Goal: Task Accomplishment & Management: Use online tool/utility

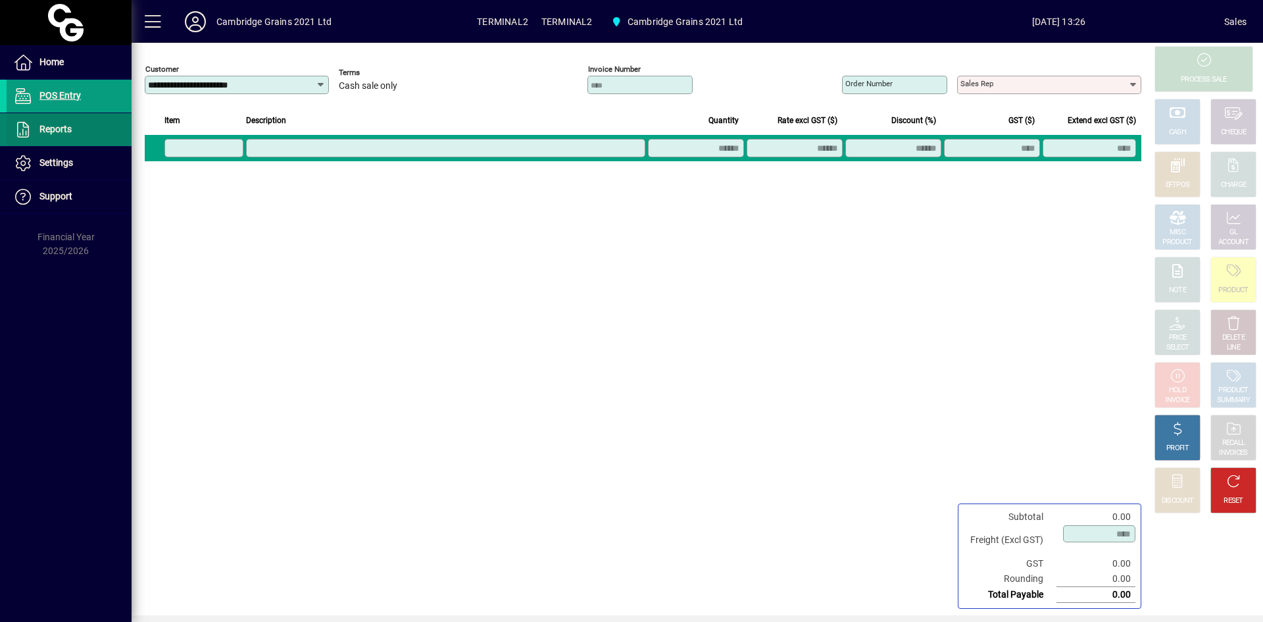
click at [51, 126] on span "Reports" at bounding box center [55, 129] width 32 height 11
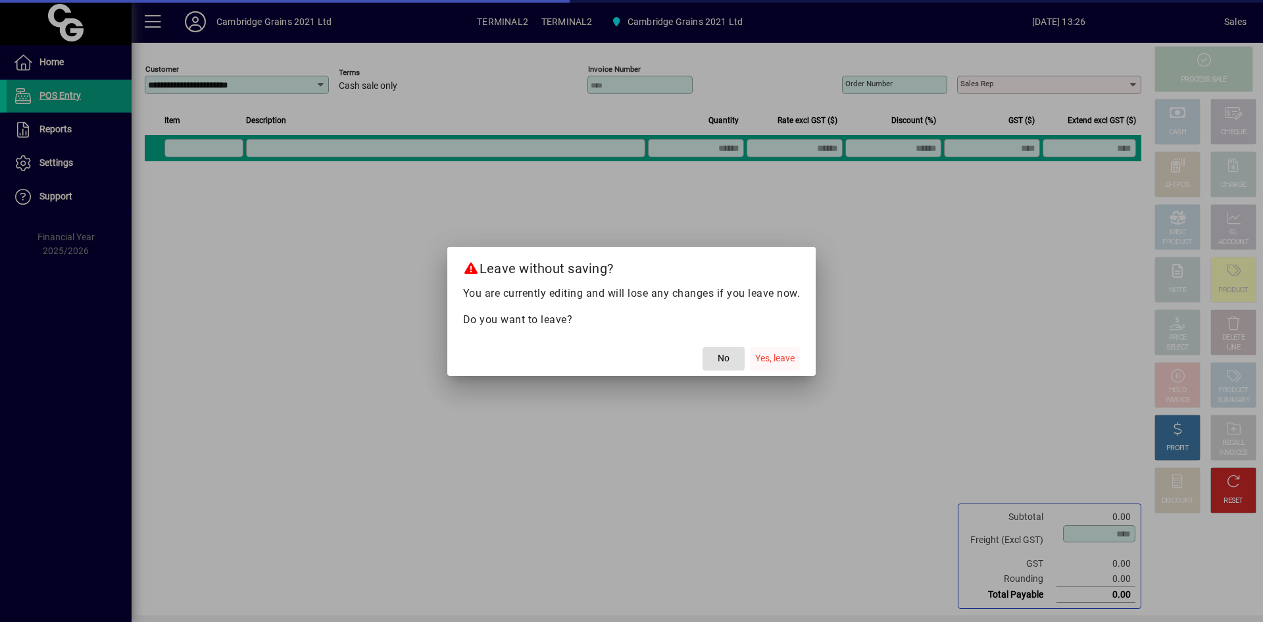
click at [776, 355] on span "Yes, leave" at bounding box center [774, 358] width 39 height 14
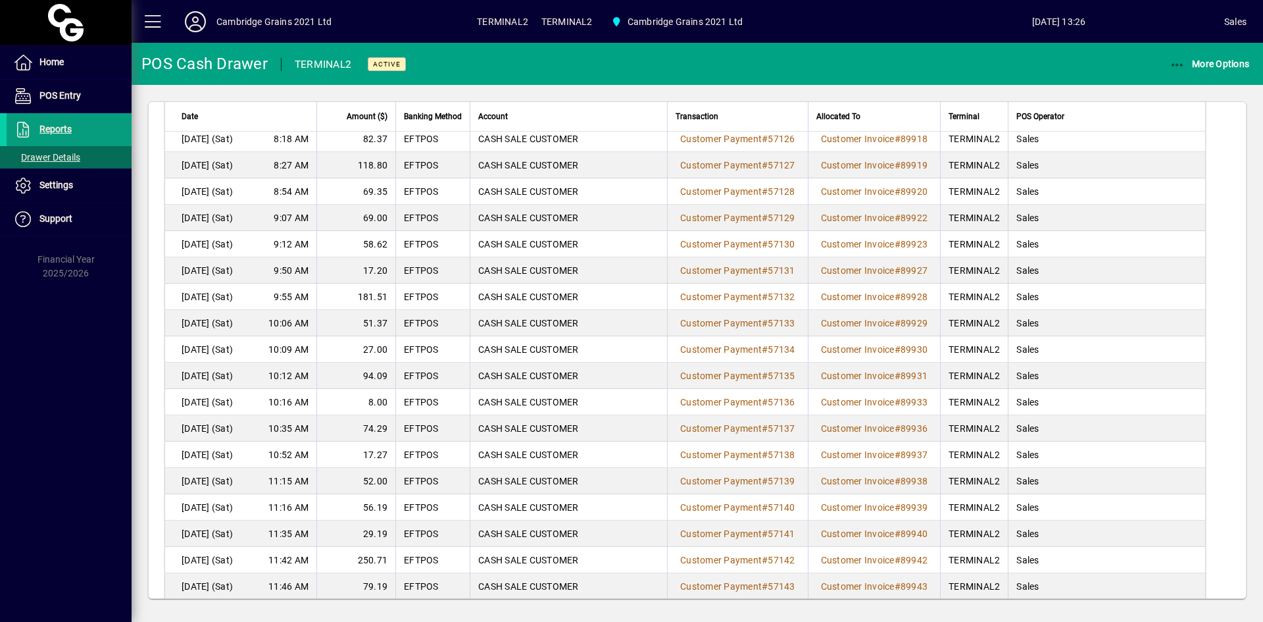
scroll to position [199, 0]
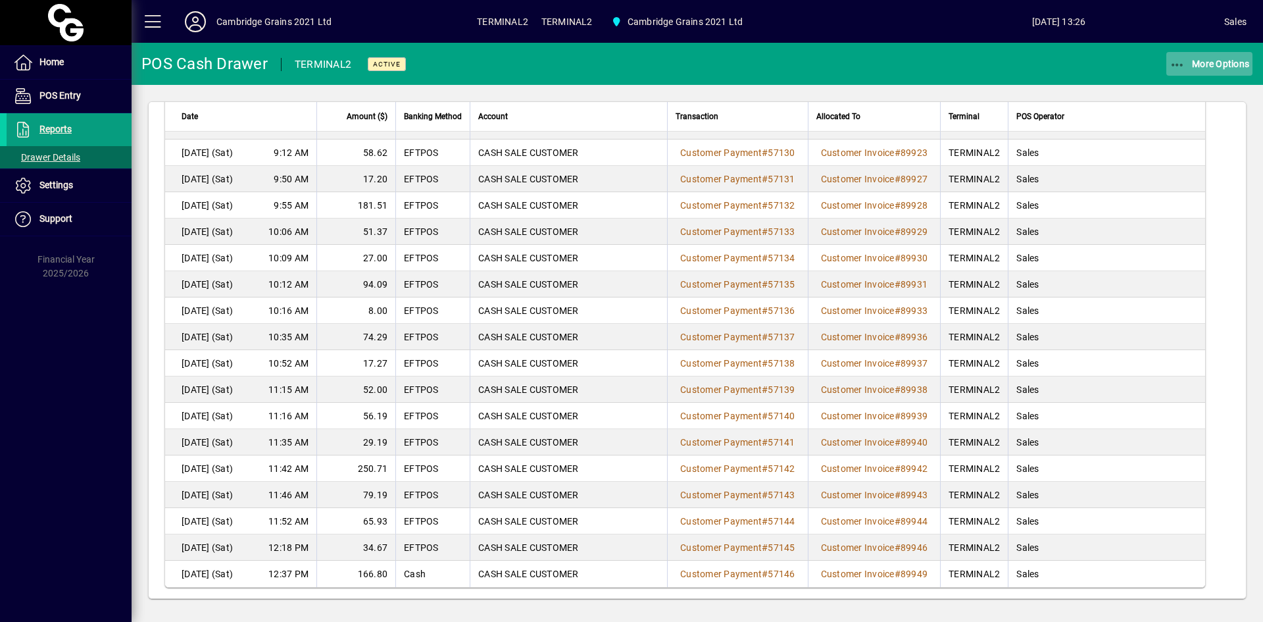
click at [1212, 61] on span "More Options" at bounding box center [1209, 64] width 80 height 11
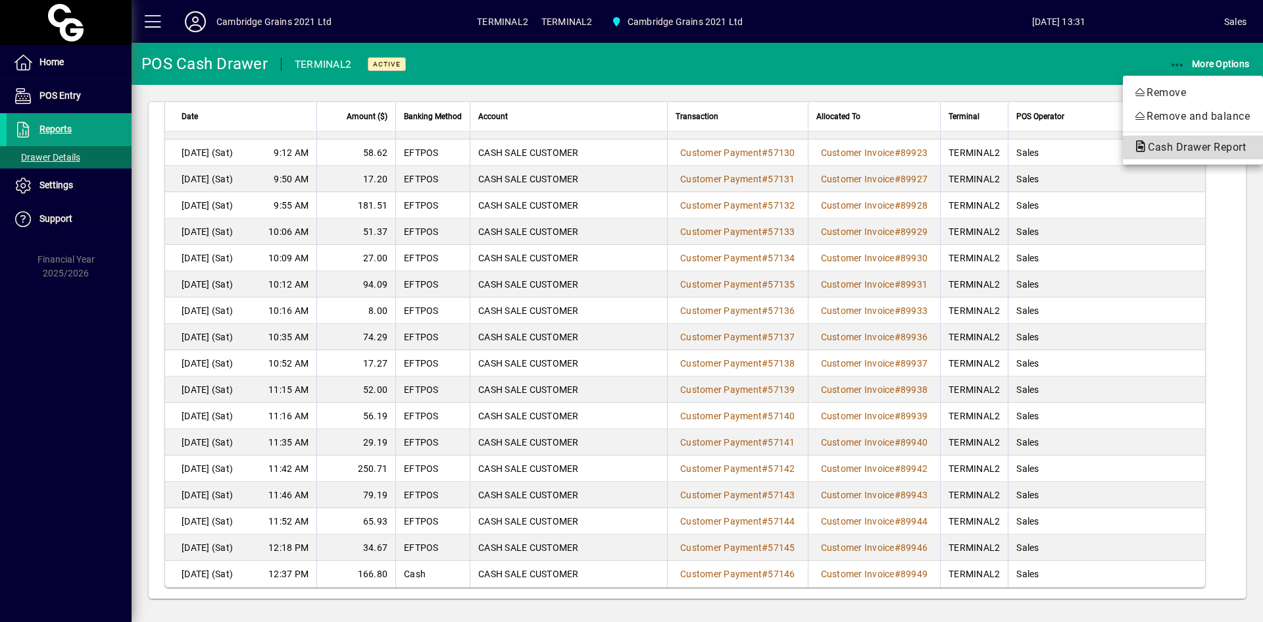
click at [1194, 152] on span "Cash Drawer Report" at bounding box center [1192, 147] width 119 height 12
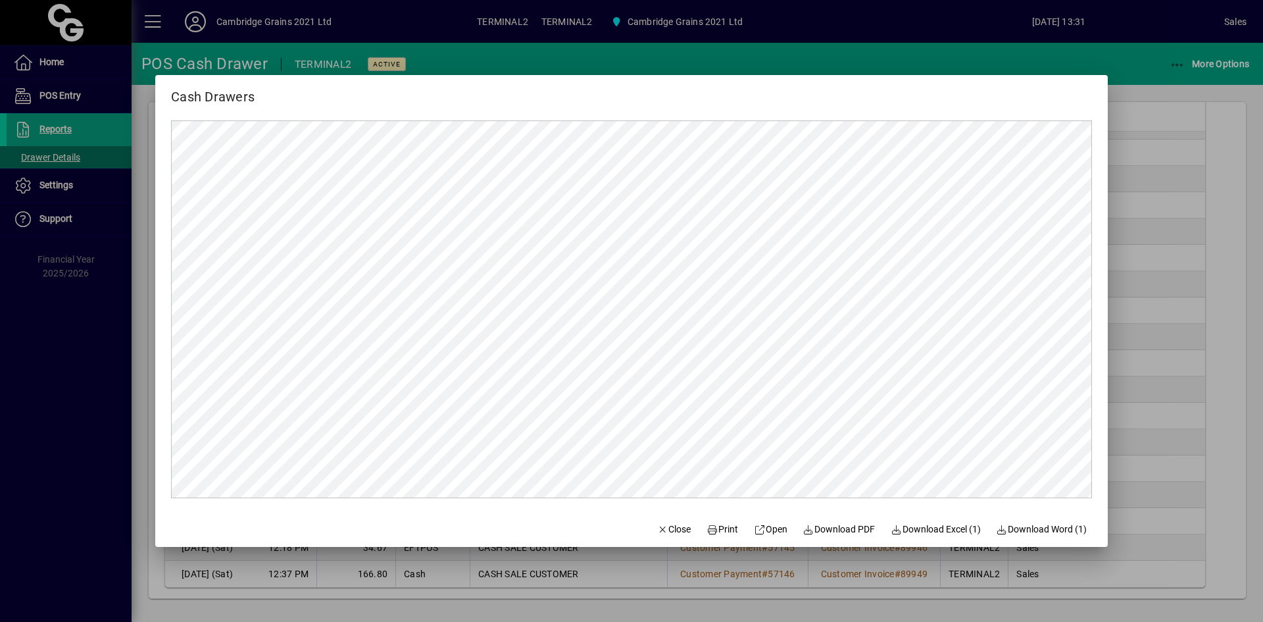
scroll to position [0, 0]
click at [721, 535] on span "Print" at bounding box center [722, 529] width 32 height 14
drag, startPoint x: 677, startPoint y: 529, endPoint x: 687, endPoint y: 524, distance: 11.5
click at [677, 529] on span "Close" at bounding box center [674, 529] width 34 height 14
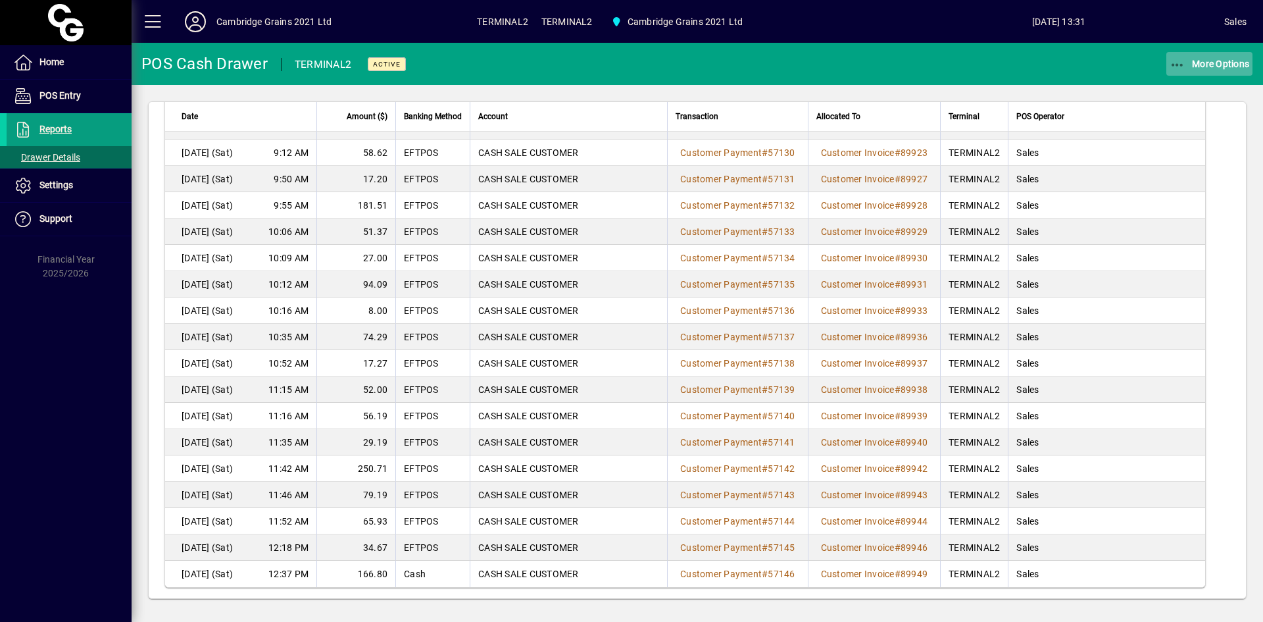
click at [1217, 59] on span "More Options" at bounding box center [1209, 64] width 80 height 11
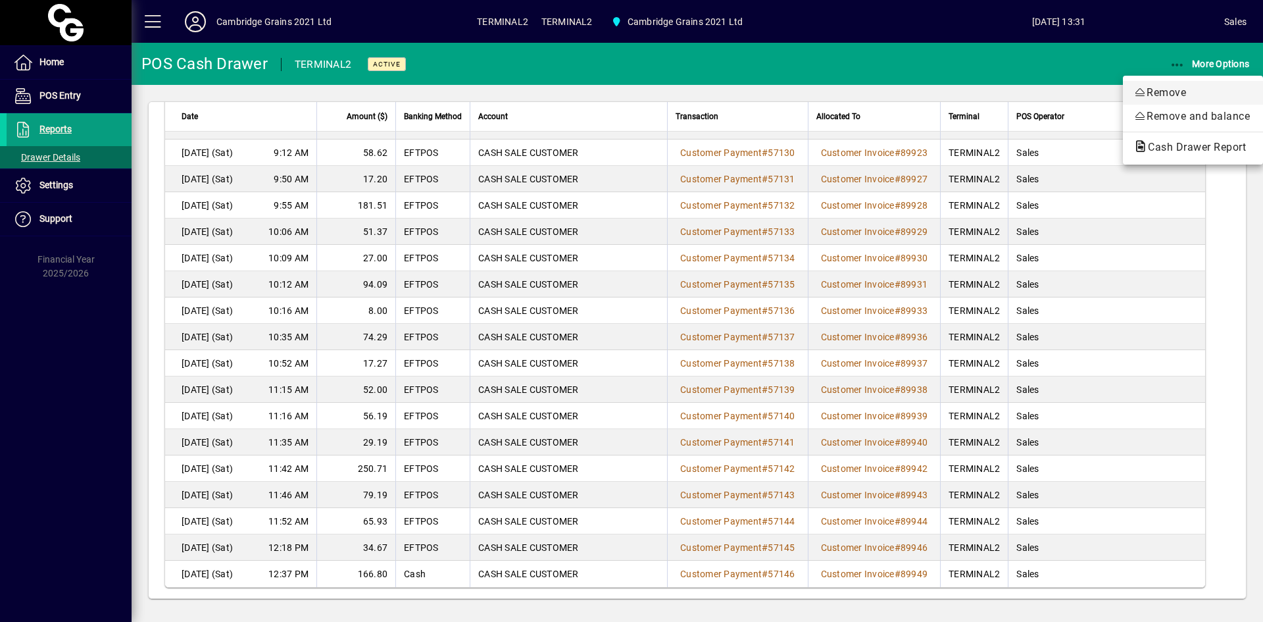
click at [1192, 99] on span "Remove" at bounding box center [1192, 93] width 119 height 16
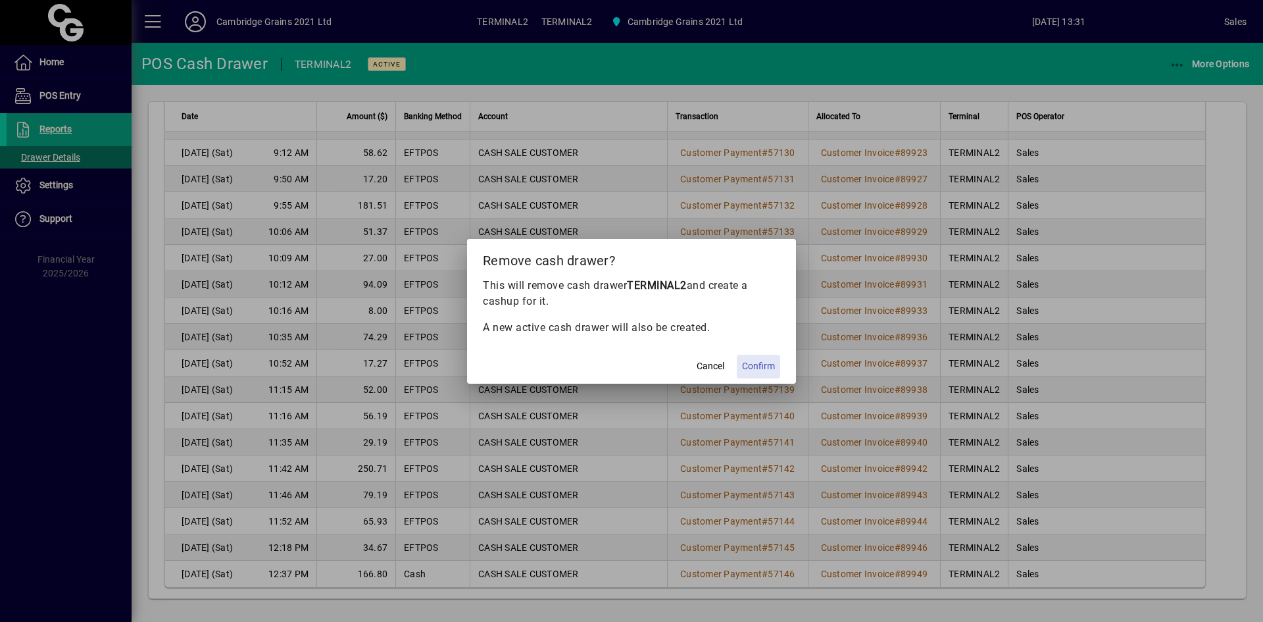
click at [762, 363] on span "Confirm" at bounding box center [758, 366] width 33 height 14
